Goal: Find specific page/section: Find specific page/section

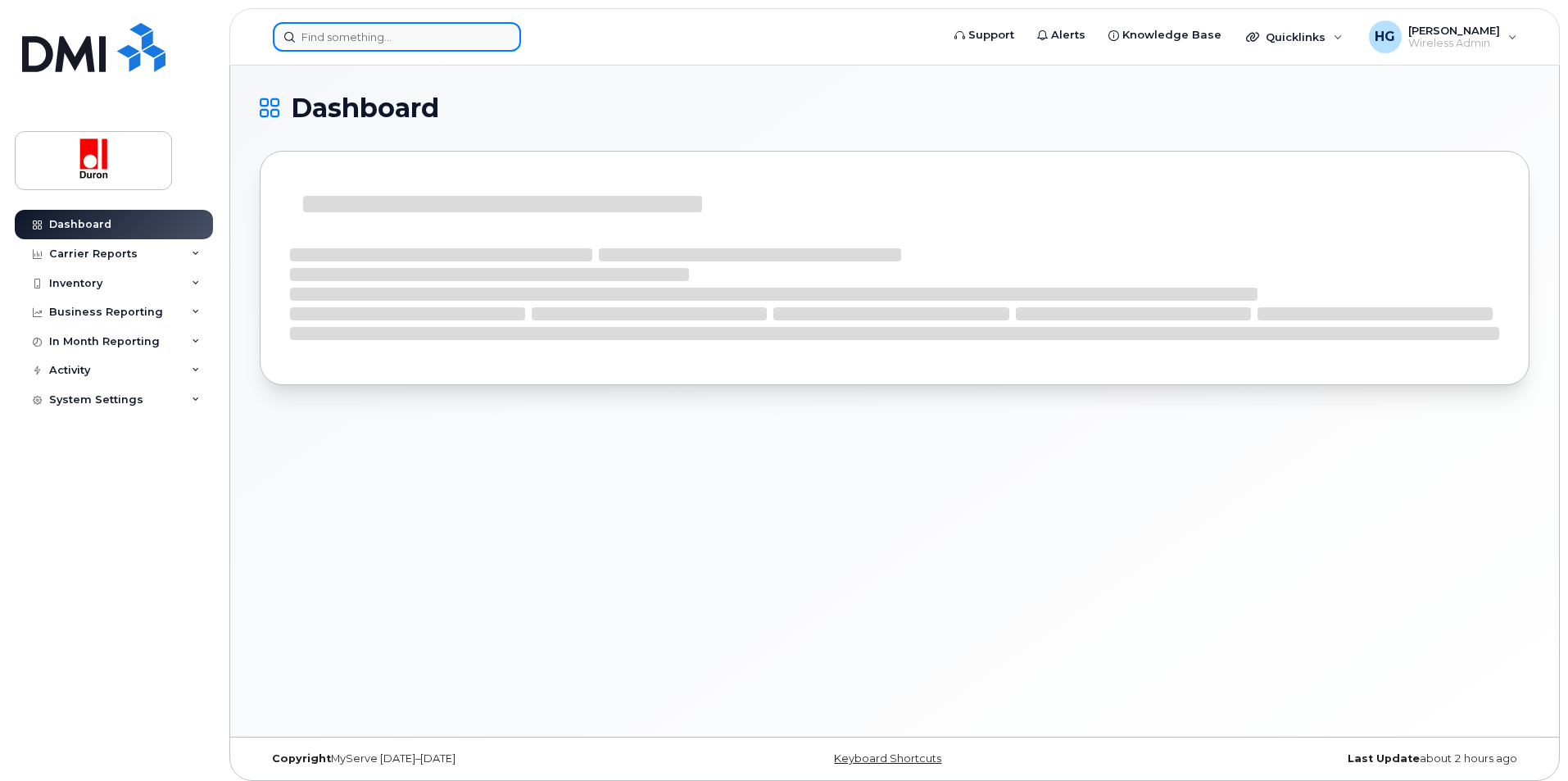
click at [318, 30] on input at bounding box center [397, 36] width 248 height 29
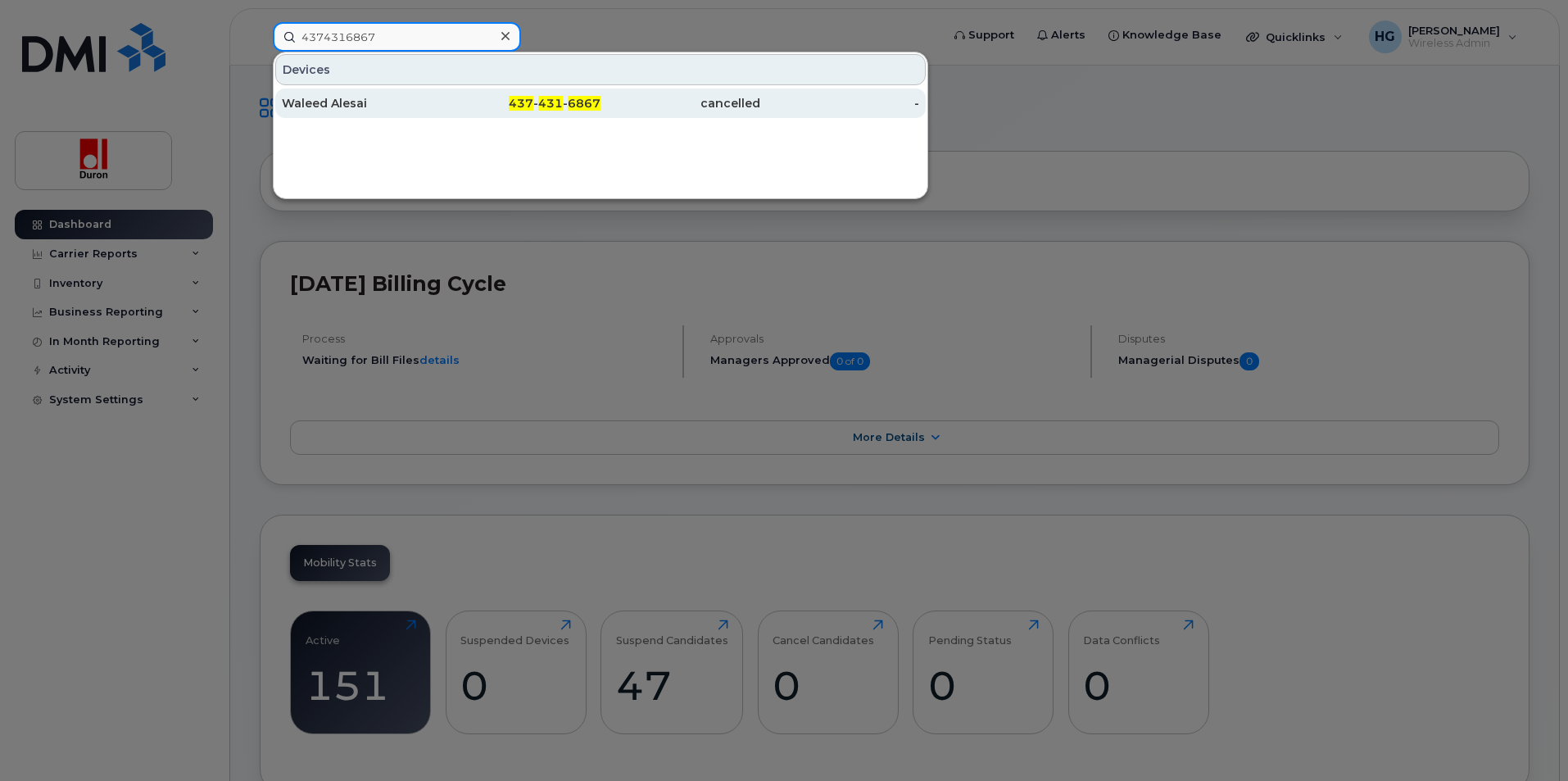
type input "4374316867"
click at [354, 111] on div "Waleed Alesai" at bounding box center [362, 103] width 160 height 29
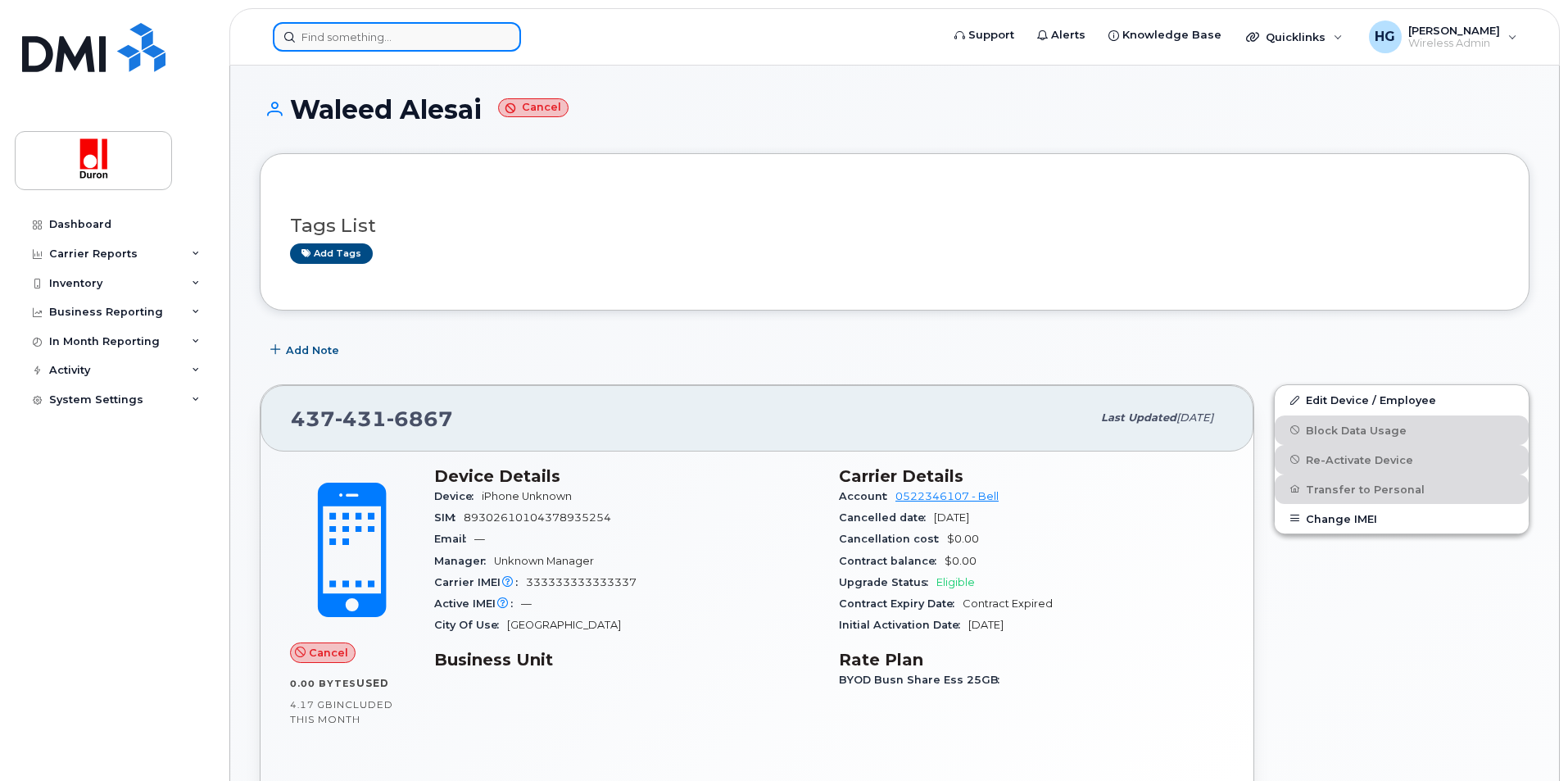
click at [373, 40] on input at bounding box center [397, 36] width 248 height 29
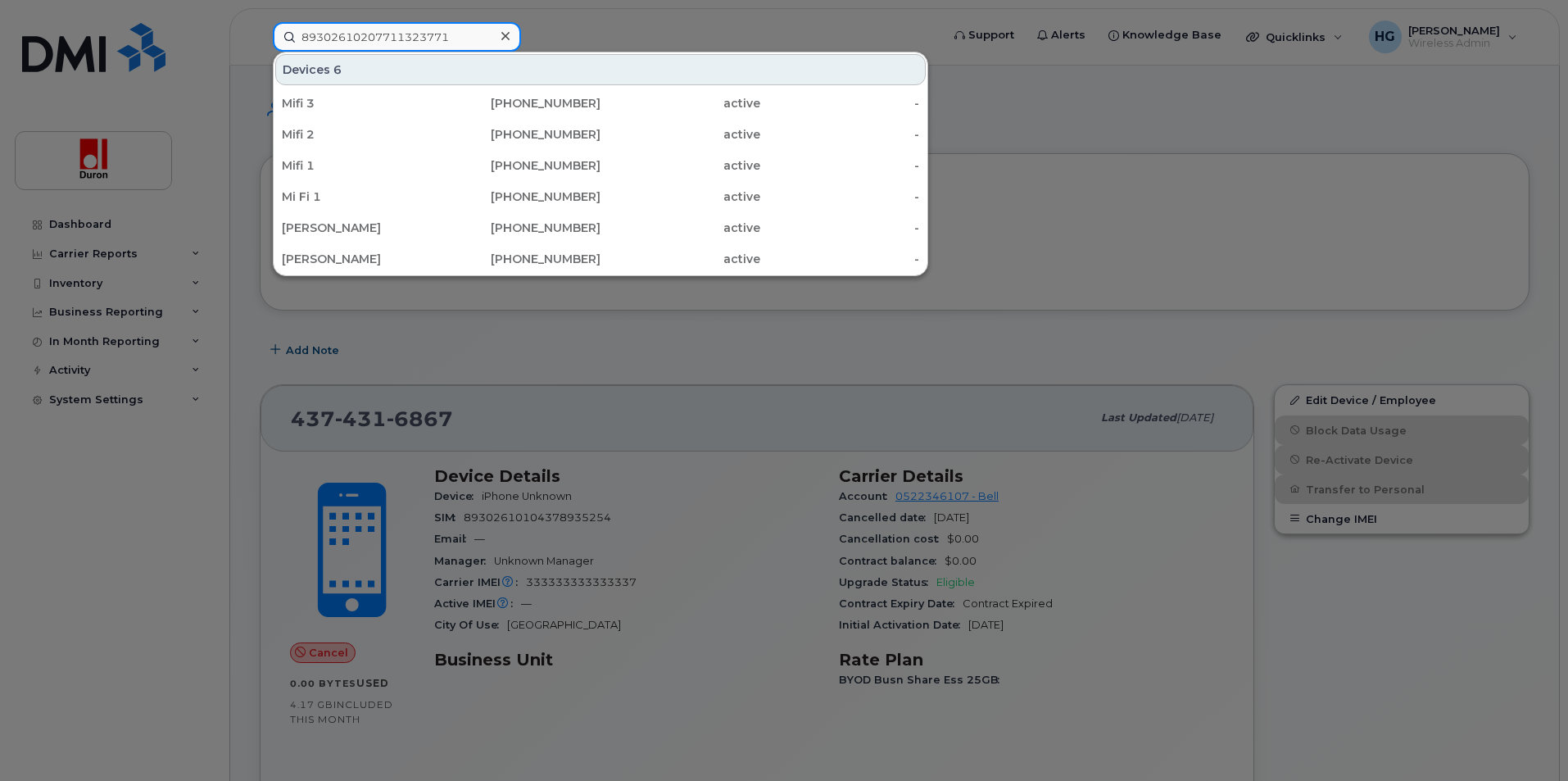
type input "89302610207711323771"
